Goal: Task Accomplishment & Management: Use online tool/utility

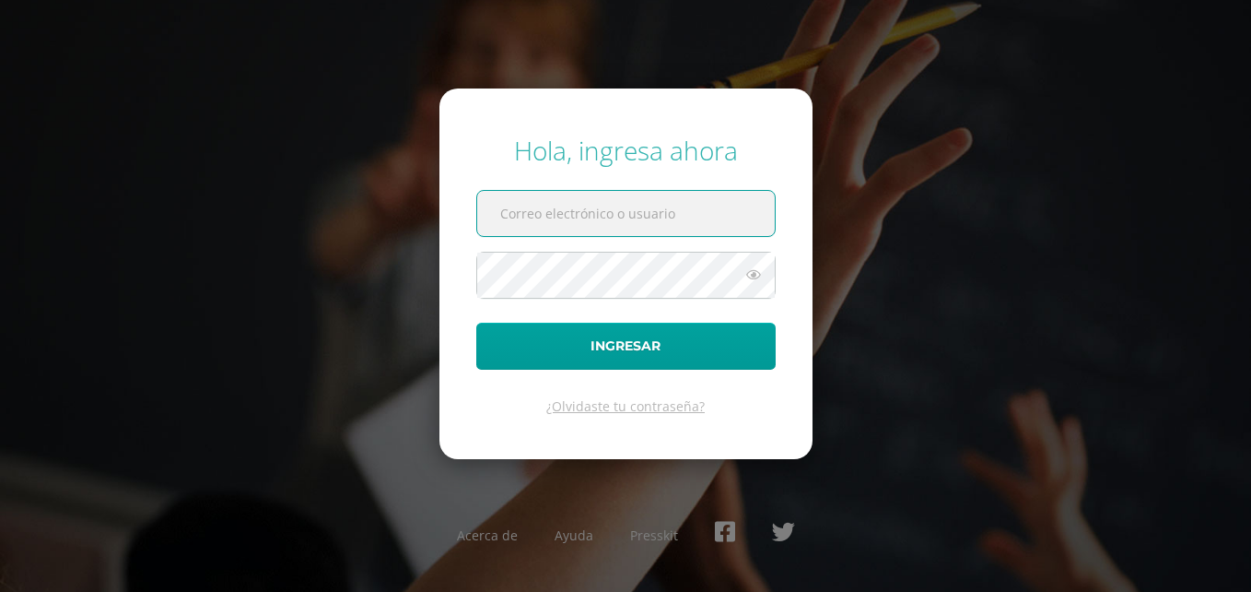
click at [709, 217] on input "text" at bounding box center [626, 213] width 298 height 45
type input "2023834@colegiobelga.edu.gt"
click at [635, 252] on span at bounding box center [626, 275] width 300 height 47
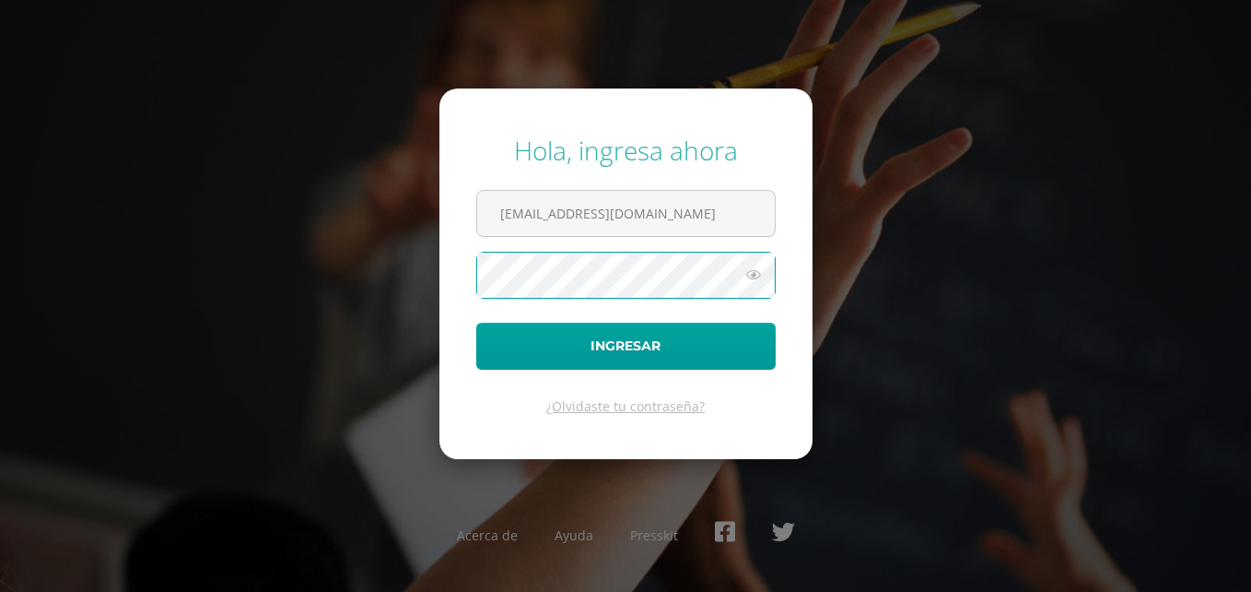
click at [476, 323] on button "Ingresar" at bounding box center [626, 346] width 300 height 47
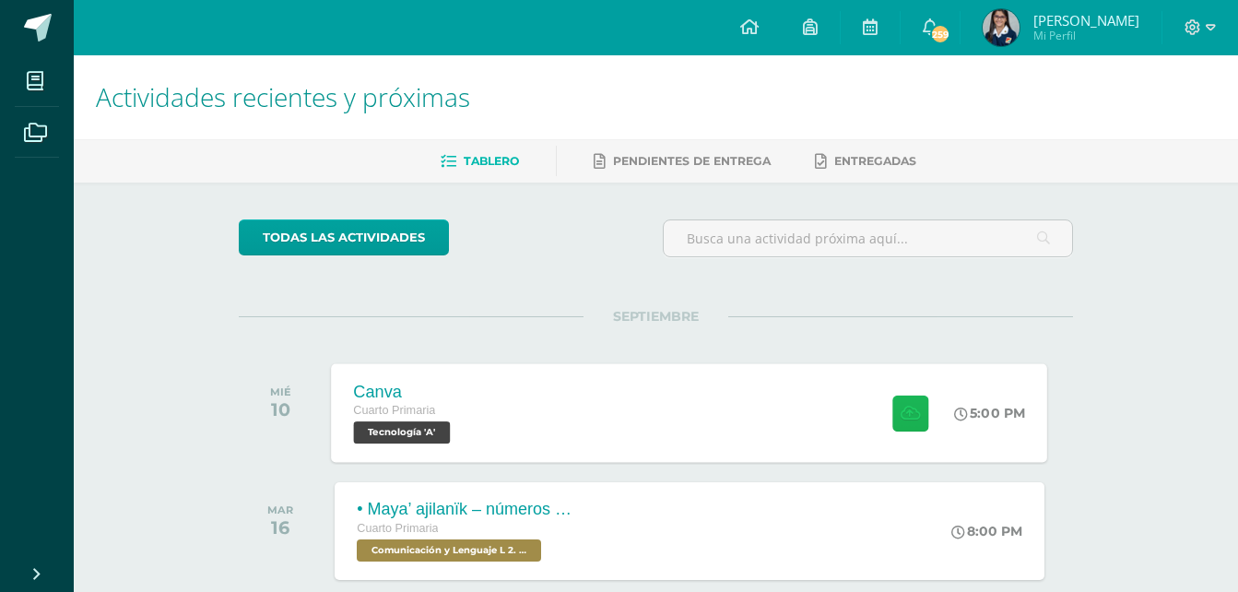
click at [892, 400] on button at bounding box center [910, 412] width 36 height 36
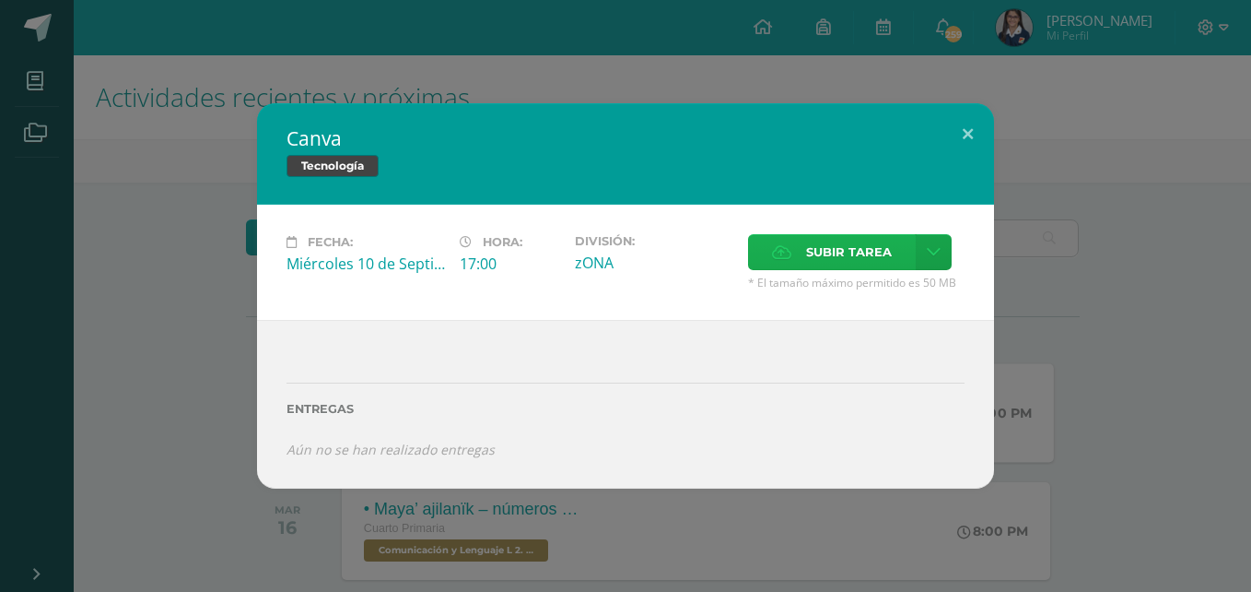
click at [863, 261] on span "Subir tarea" at bounding box center [849, 252] width 86 height 34
click at [0, 0] on input "Subir tarea" at bounding box center [0, 0] width 0 height 0
